Goal: Task Accomplishment & Management: Use online tool/utility

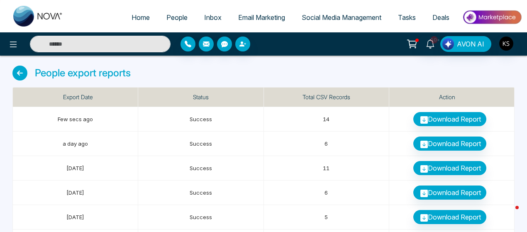
click at [139, 13] on span "Home" at bounding box center [141, 17] width 18 height 8
select select "*"
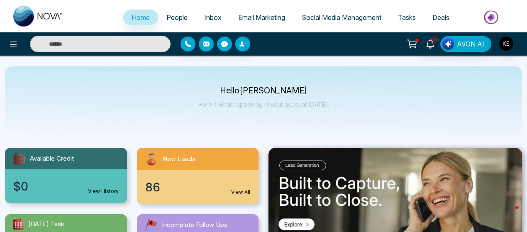
click at [167, 15] on span "People" at bounding box center [177, 17] width 21 height 8
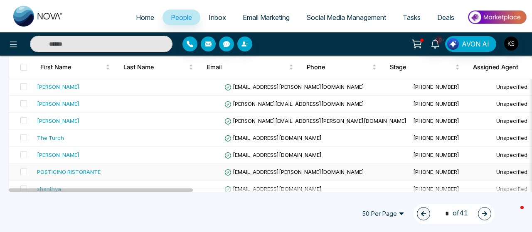
scroll to position [233, 0]
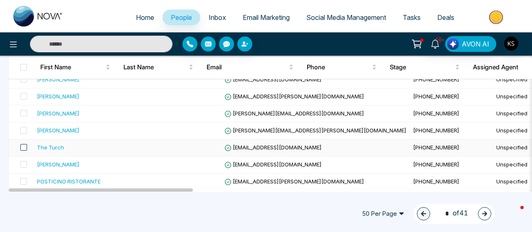
click at [23, 144] on span at bounding box center [23, 147] width 7 height 7
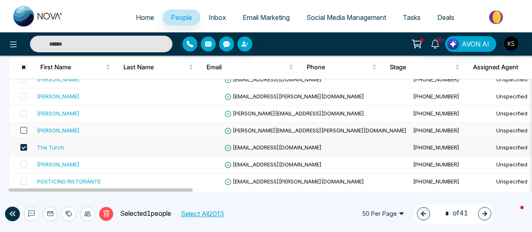
click at [25, 130] on span at bounding box center [23, 130] width 7 height 7
click at [26, 110] on span at bounding box center [23, 113] width 7 height 7
click at [23, 93] on span at bounding box center [23, 96] width 7 height 7
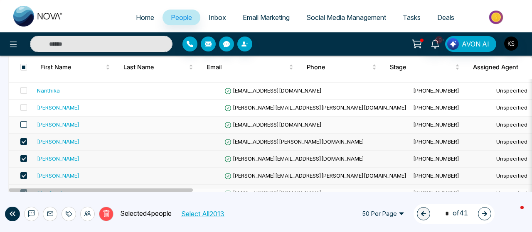
click at [26, 125] on span at bounding box center [23, 124] width 7 height 7
click at [24, 106] on span at bounding box center [23, 107] width 7 height 7
click at [23, 87] on span at bounding box center [23, 90] width 7 height 7
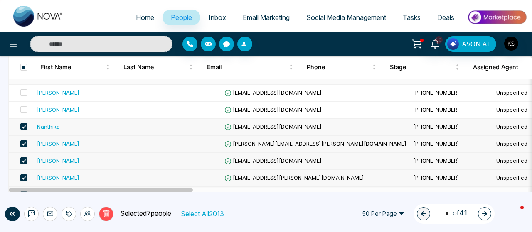
scroll to position [127, 0]
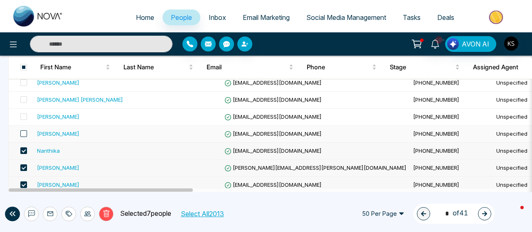
click at [22, 132] on span at bounding box center [23, 133] width 7 height 7
click at [24, 115] on span at bounding box center [23, 116] width 7 height 7
click at [23, 96] on span at bounding box center [23, 99] width 7 height 7
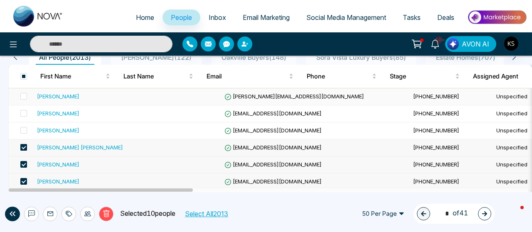
scroll to position [79, 0]
click at [25, 130] on span at bounding box center [23, 131] width 7 height 7
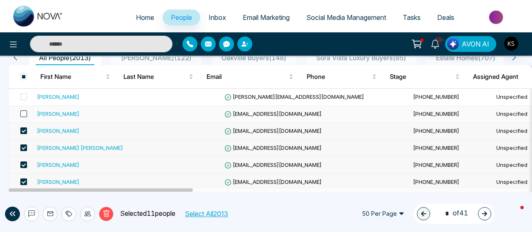
click at [24, 113] on span at bounding box center [23, 113] width 7 height 7
click at [23, 95] on span at bounding box center [23, 96] width 7 height 7
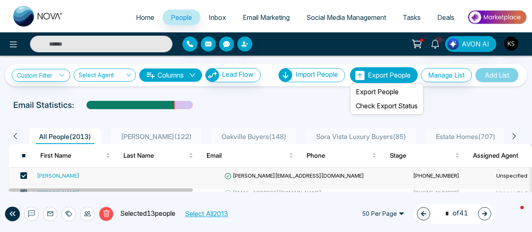
click at [395, 79] on span "Export People" at bounding box center [389, 75] width 43 height 8
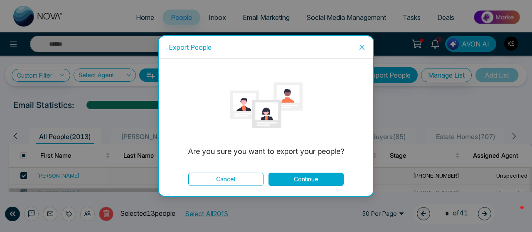
click at [312, 174] on button "Continue" at bounding box center [305, 179] width 75 height 13
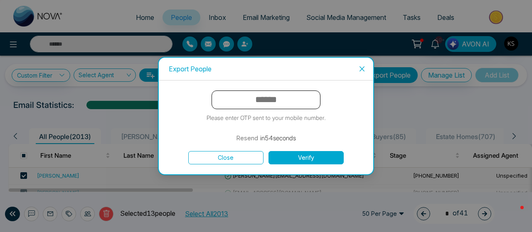
click at [289, 98] on input "text" at bounding box center [265, 100] width 109 height 19
type input "******"
click at [285, 159] on button "Verify" at bounding box center [305, 157] width 75 height 13
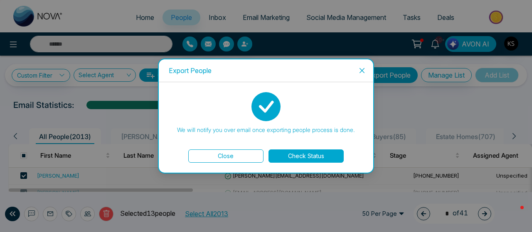
click at [305, 157] on button "Check Status" at bounding box center [305, 156] width 75 height 13
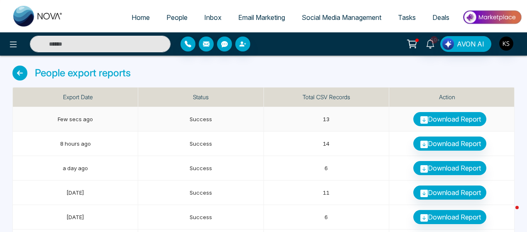
click at [449, 119] on link "Download Report" at bounding box center [450, 119] width 73 height 14
click at [450, 118] on link "Download Report" at bounding box center [450, 119] width 73 height 14
click at [166, 13] on link "People" at bounding box center [177, 18] width 38 height 16
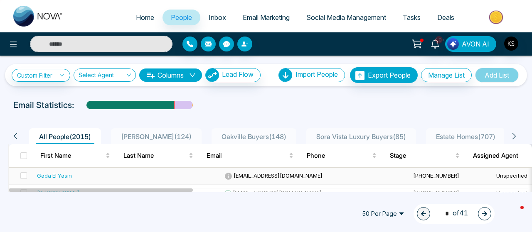
click at [61, 174] on div "Gada El Yasin" at bounding box center [54, 176] width 35 height 8
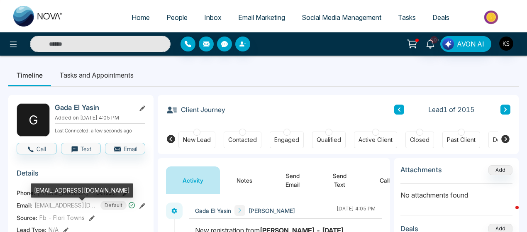
click at [69, 207] on span "[EMAIL_ADDRESS][DOMAIN_NAME]" at bounding box center [65, 205] width 62 height 9
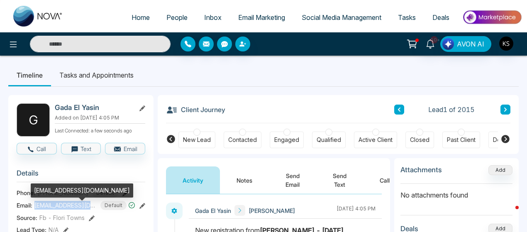
click at [69, 207] on span "[EMAIL_ADDRESS][DOMAIN_NAME]" at bounding box center [65, 205] width 62 height 9
copy span "[EMAIL_ADDRESS][DOMAIN_NAME]"
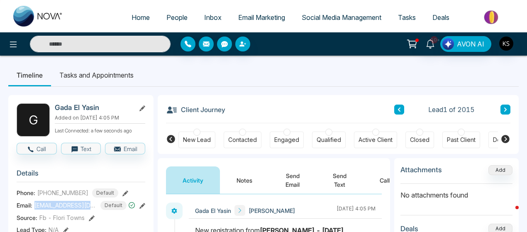
click at [58, 197] on span "[PHONE_NUMBER]" at bounding box center [62, 193] width 51 height 9
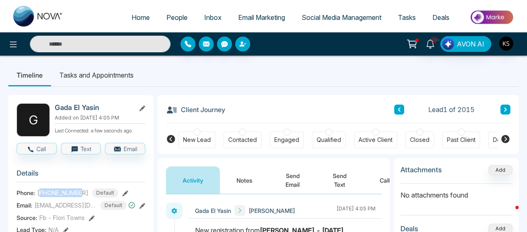
click at [58, 197] on span "[PHONE_NUMBER]" at bounding box center [62, 193] width 51 height 9
copy span "16478954899"
drag, startPoint x: 76, startPoint y: 106, endPoint x: 101, endPoint y: 108, distance: 25.5
click at [101, 108] on h2 "Gada El Yasin" at bounding box center [93, 107] width 77 height 8
copy h2 "El Yasin"
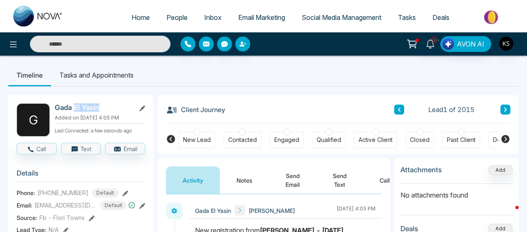
click at [166, 13] on link "People" at bounding box center [177, 18] width 38 height 16
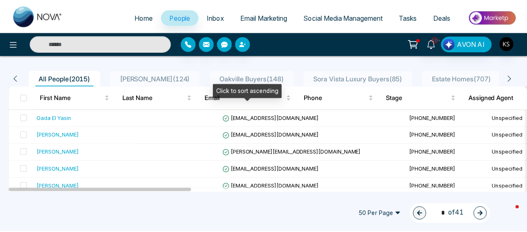
scroll to position [58, 0]
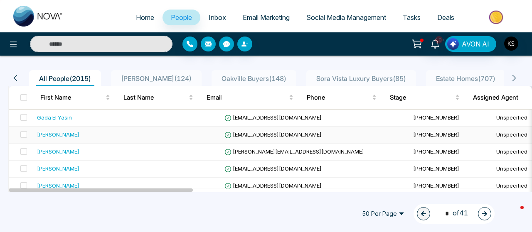
click at [73, 133] on div "[PERSON_NAME]" at bounding box center [58, 134] width 42 height 8
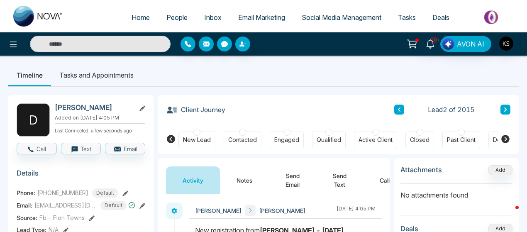
click at [66, 107] on h2 "[PERSON_NAME]" at bounding box center [93, 107] width 77 height 8
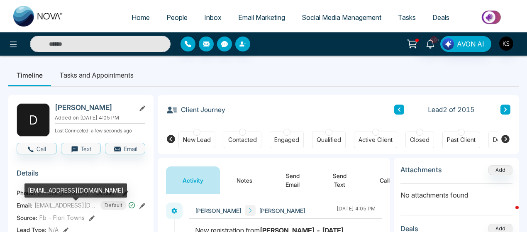
click at [55, 208] on span "[EMAIL_ADDRESS][DOMAIN_NAME]" at bounding box center [65, 205] width 62 height 9
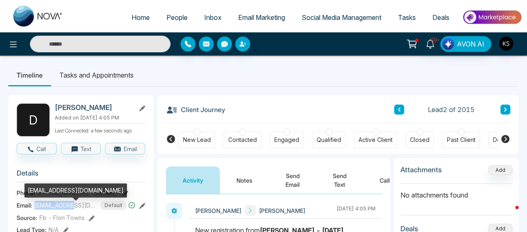
click at [55, 208] on span "[EMAIL_ADDRESS][DOMAIN_NAME]" at bounding box center [65, 205] width 62 height 9
copy span "[EMAIL_ADDRESS][DOMAIN_NAME]"
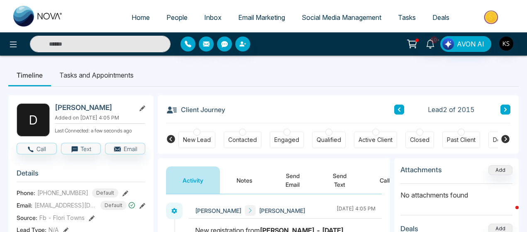
click at [74, 106] on h2 "[PERSON_NAME]" at bounding box center [93, 107] width 77 height 8
copy h2 "Donghyuk"
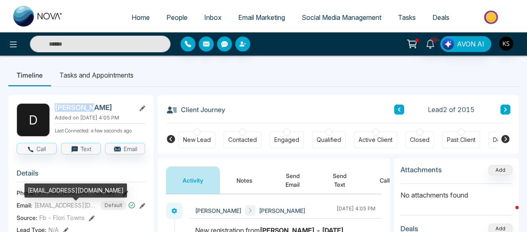
click at [50, 199] on div "[EMAIL_ADDRESS][DOMAIN_NAME]" at bounding box center [76, 194] width 103 height 20
click at [57, 198] on div "[EMAIL_ADDRESS][DOMAIN_NAME]" at bounding box center [76, 194] width 103 height 20
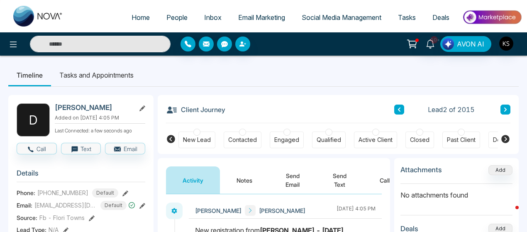
click at [65, 179] on h3 "Details" at bounding box center [81, 175] width 129 height 13
click at [57, 195] on span "[PHONE_NUMBER]" at bounding box center [62, 193] width 51 height 9
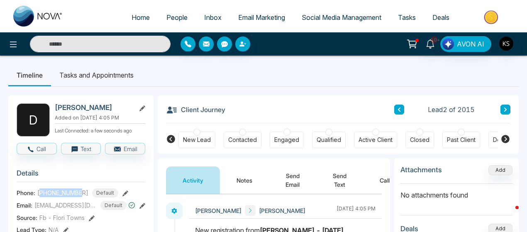
click at [57, 195] on span "[PHONE_NUMBER]" at bounding box center [62, 193] width 51 height 9
copy span "16479493368"
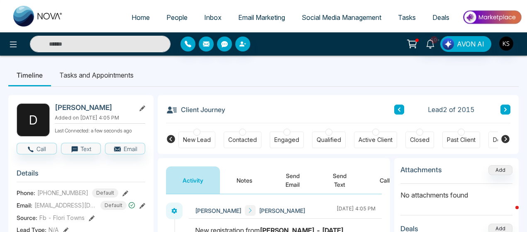
click at [235, 70] on ul "Timeline Tasks and Appointments" at bounding box center [263, 75] width 511 height 22
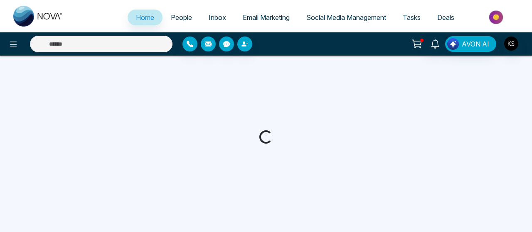
select select "*"
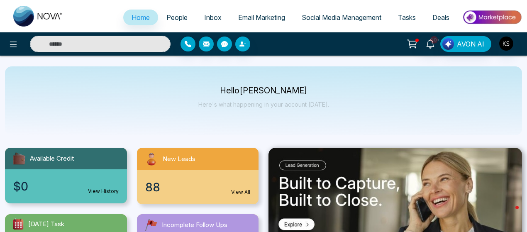
click at [172, 12] on link "People" at bounding box center [177, 18] width 38 height 16
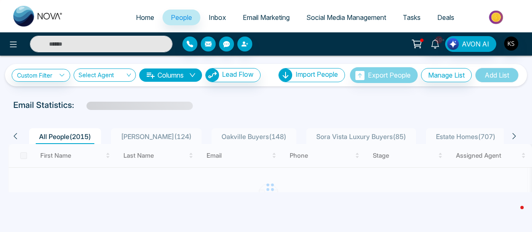
click at [240, 103] on div "Email Statistics:" at bounding box center [180, 105] width 334 height 12
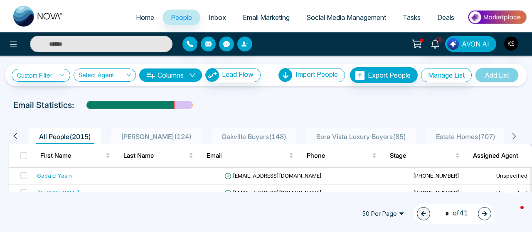
click at [215, 100] on div "Email Statistics:" at bounding box center [180, 105] width 334 height 12
click at [172, 16] on span "People" at bounding box center [181, 17] width 21 height 8
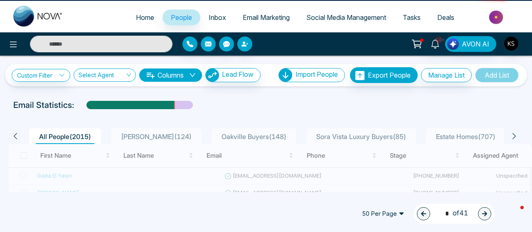
click at [172, 16] on span "People" at bounding box center [181, 17] width 21 height 8
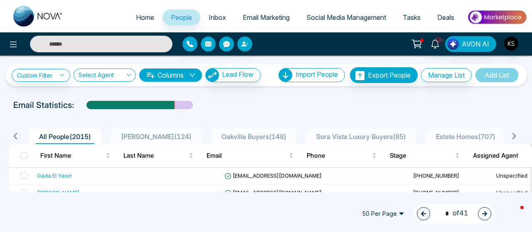
click at [142, 13] on span "Home" at bounding box center [145, 17] width 18 height 8
select select "*"
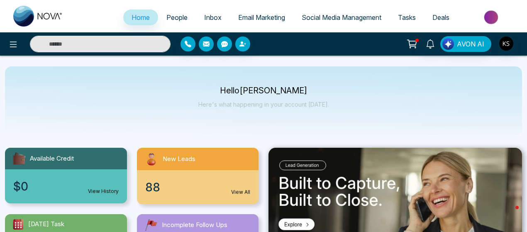
click at [174, 18] on span "People" at bounding box center [177, 17] width 21 height 8
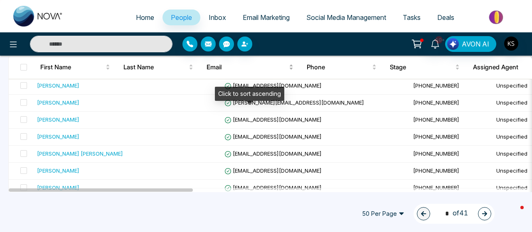
scroll to position [21, 0]
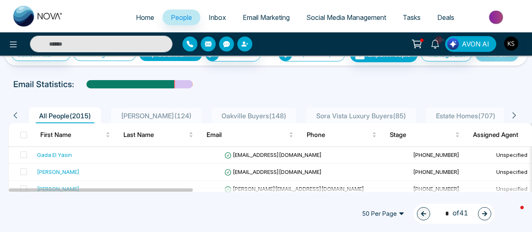
click at [209, 16] on span "Inbox" at bounding box center [217, 17] width 17 height 8
